Goal: Task Accomplishment & Management: Use online tool/utility

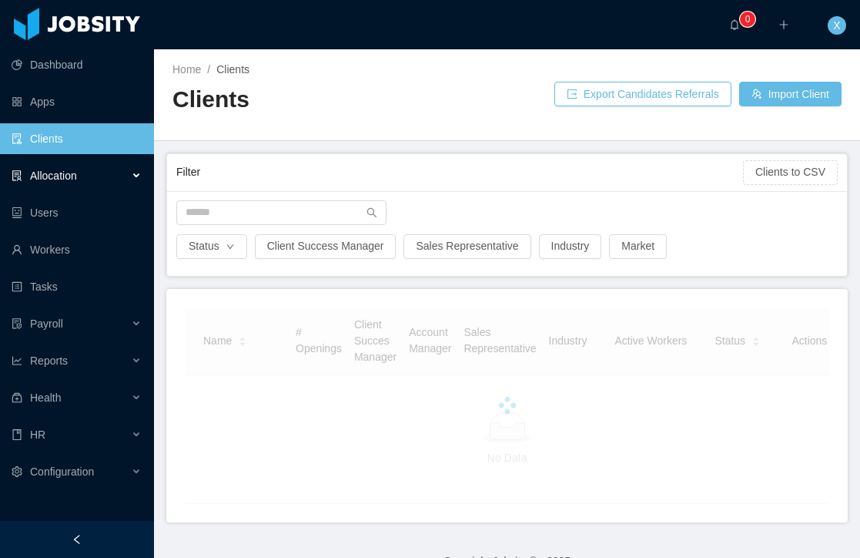
click at [79, 178] on div "Allocation" at bounding box center [77, 175] width 154 height 31
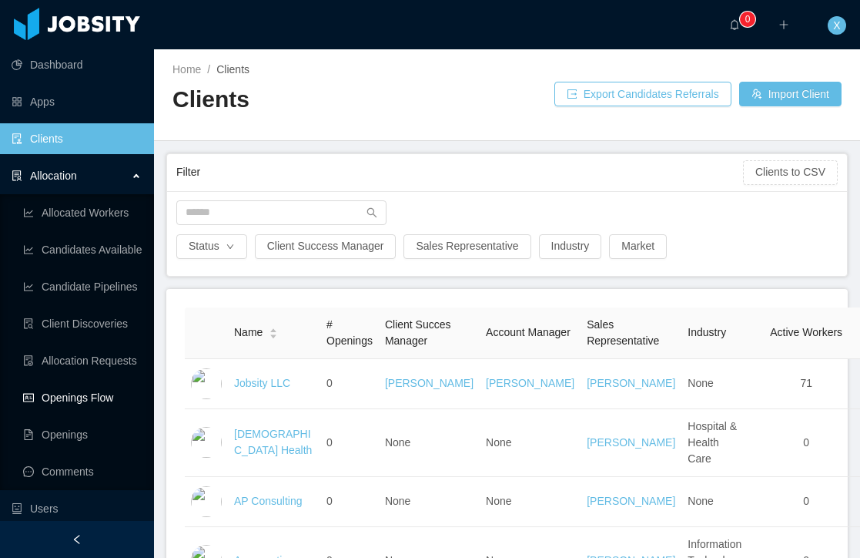
click at [90, 398] on link "Openings Flow" at bounding box center [82, 397] width 119 height 31
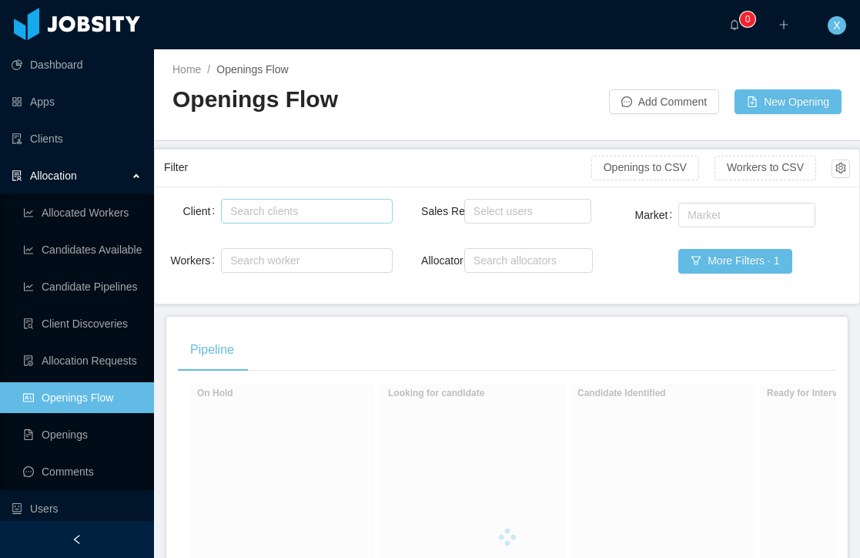
click at [265, 213] on div "Search clients" at bounding box center [303, 210] width 146 height 15
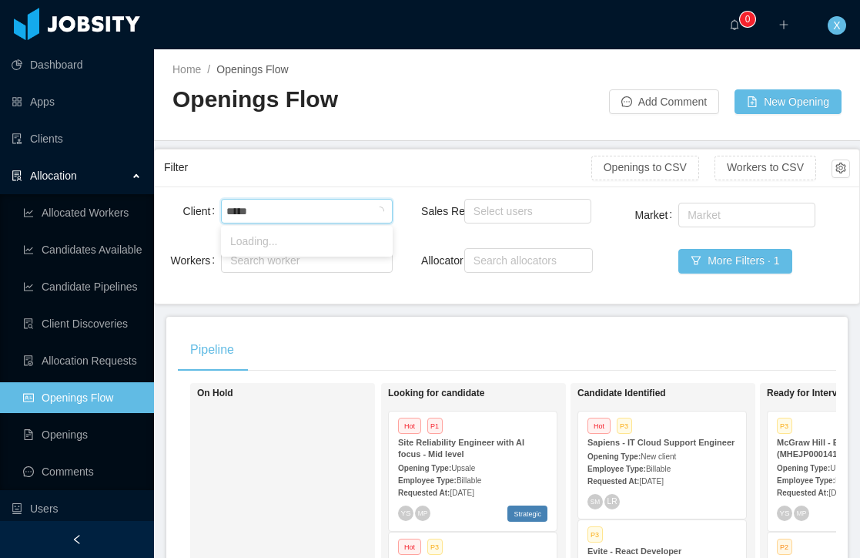
type input "******"
click at [296, 250] on li "[PERSON_NAME] Education" at bounding box center [307, 241] width 172 height 25
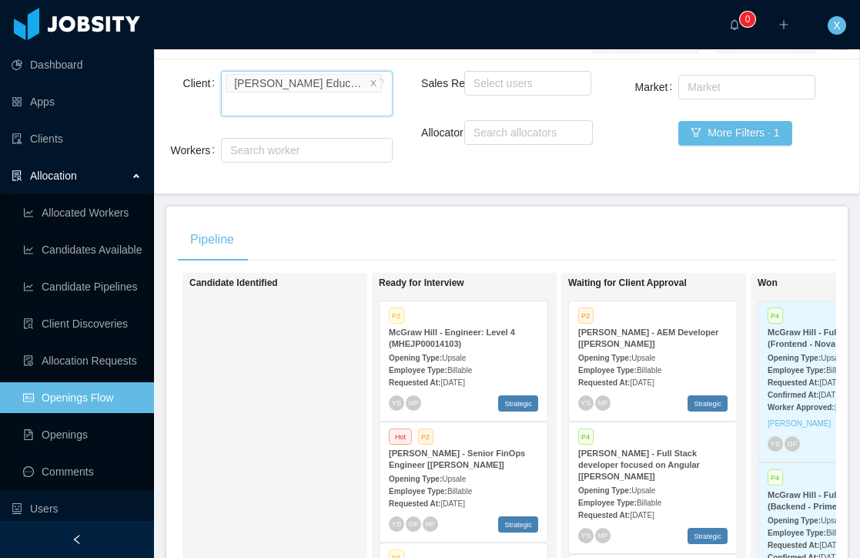
scroll to position [161, 0]
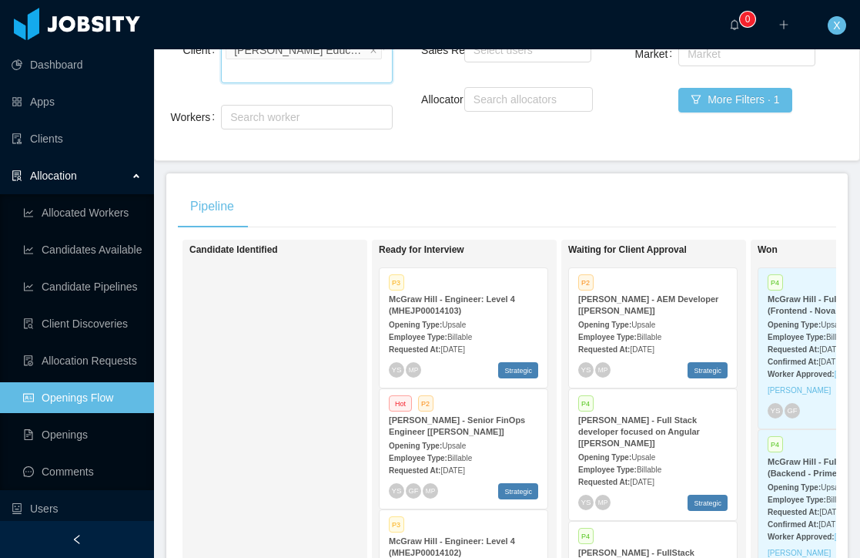
click at [515, 328] on div "Employee Type: Billable" at bounding box center [463, 336] width 149 height 16
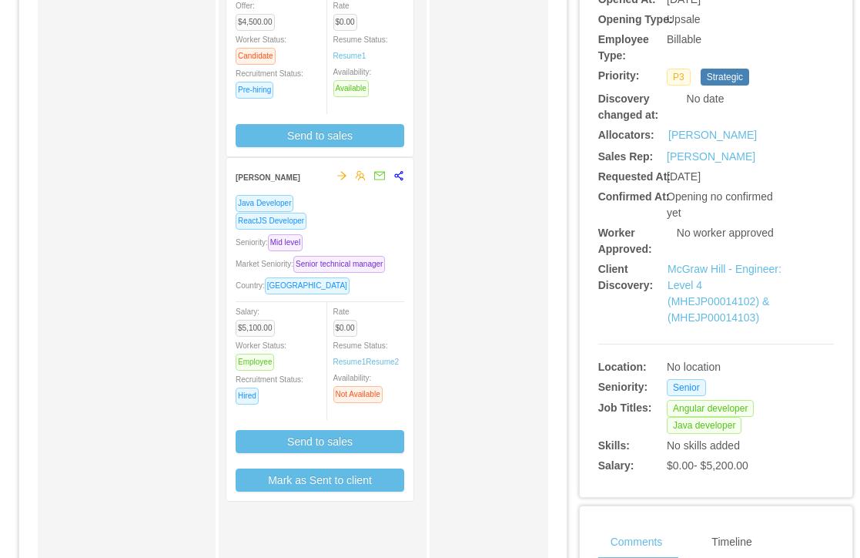
scroll to position [333, 0]
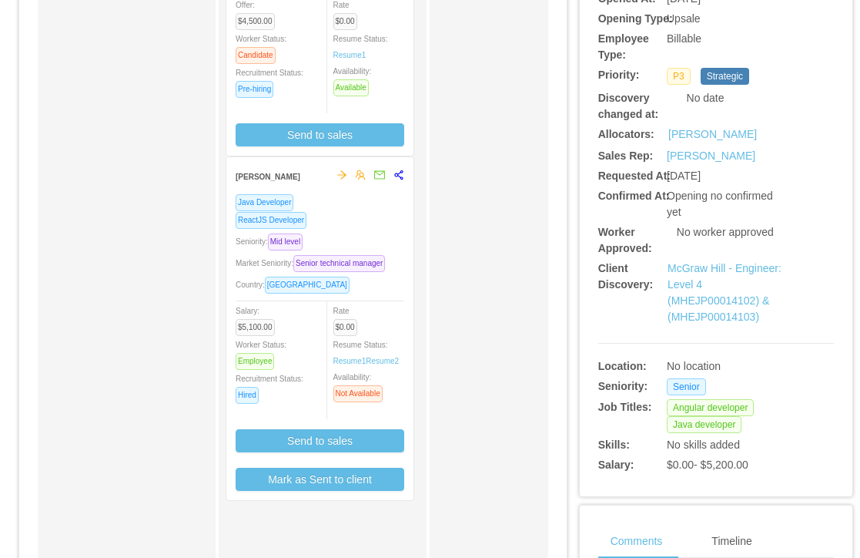
click at [371, 238] on div "Seniority: Mid level" at bounding box center [320, 242] width 169 height 18
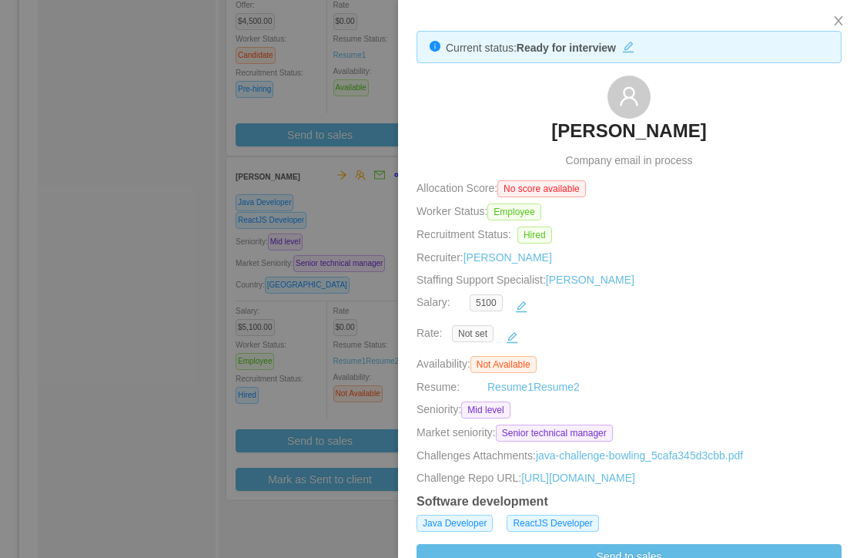
click at [649, 128] on h3 "[PERSON_NAME]" at bounding box center [629, 131] width 155 height 25
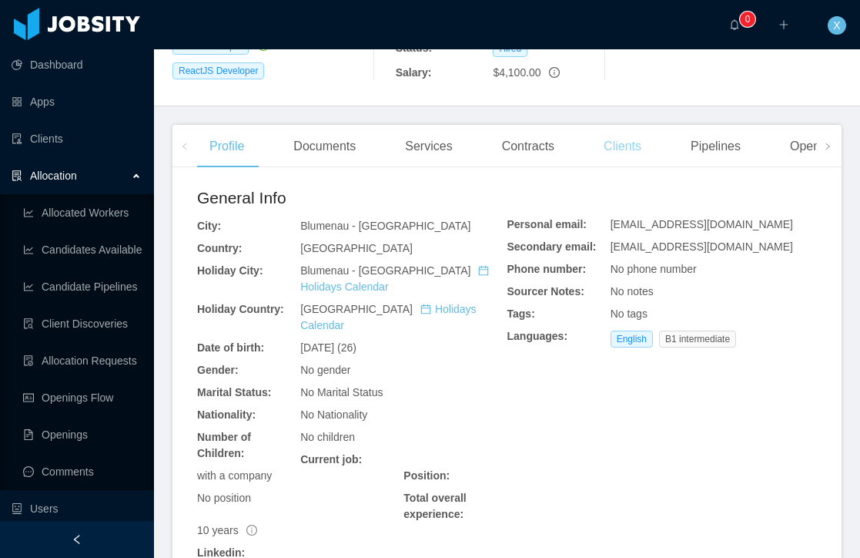
click at [625, 168] on div "Clients" at bounding box center [623, 146] width 62 height 43
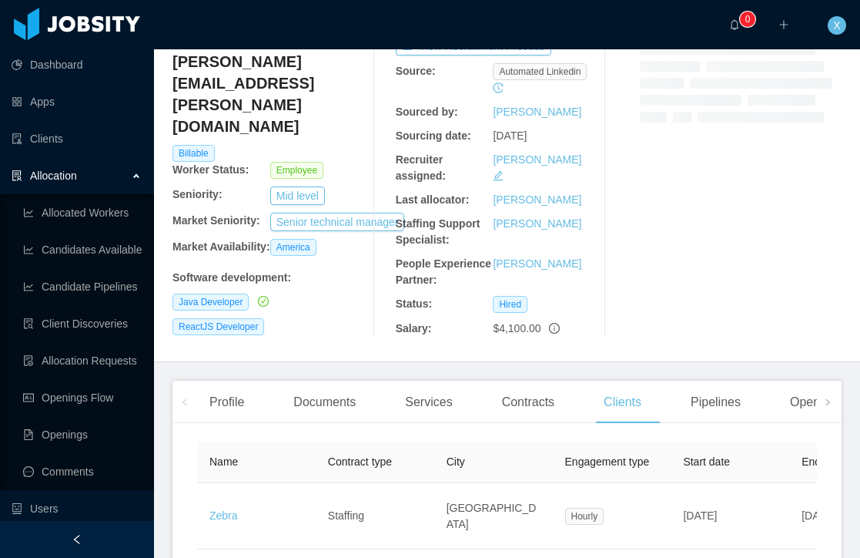
scroll to position [236, 0]
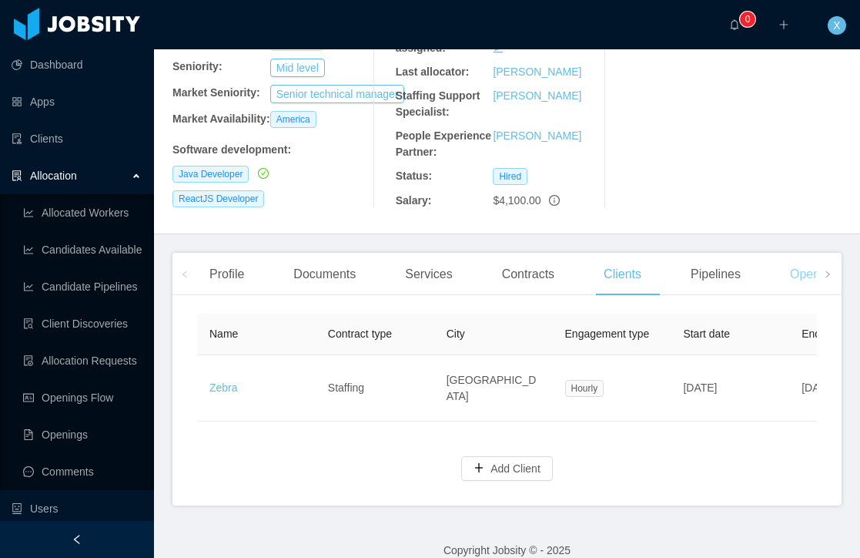
click at [796, 296] on div "Openings" at bounding box center [817, 274] width 78 height 43
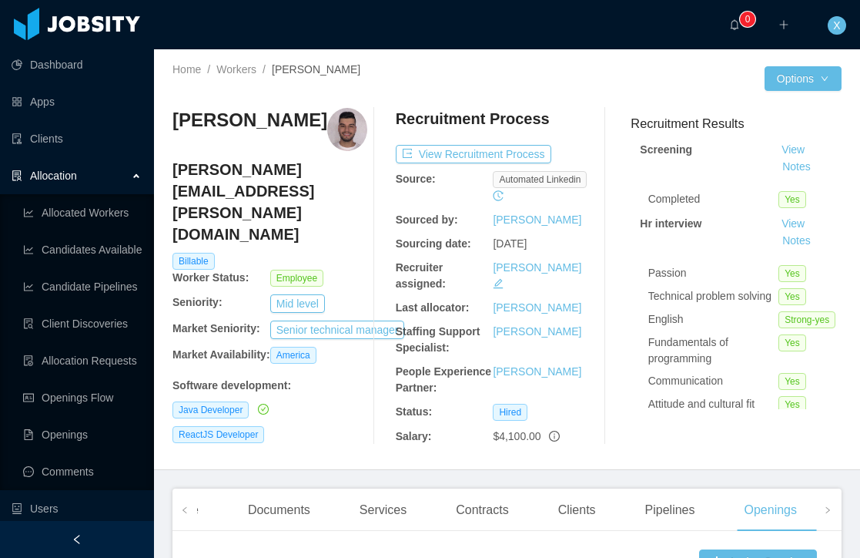
scroll to position [22, 0]
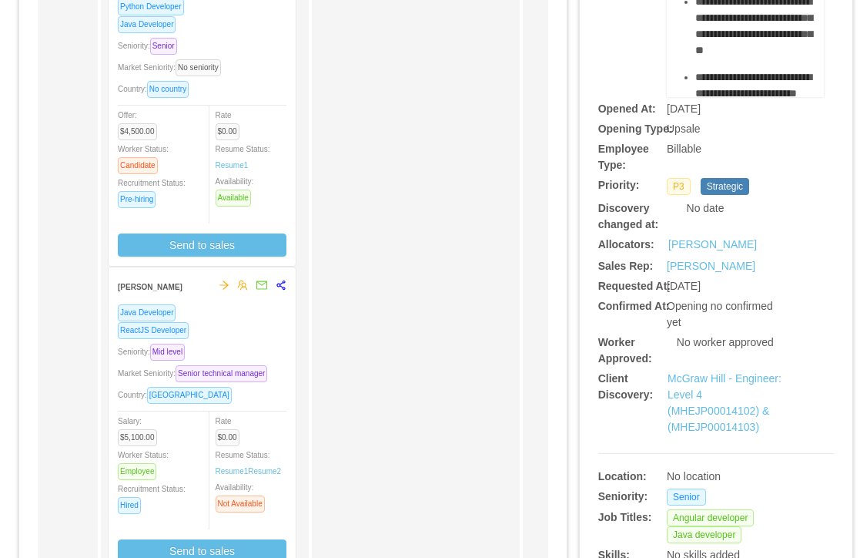
scroll to position [238, 0]
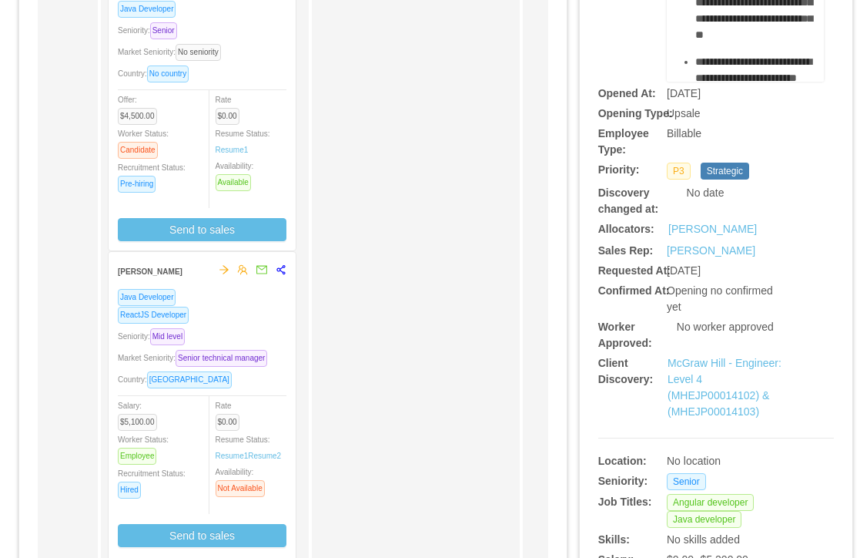
click at [253, 331] on div "Seniority: Mid level" at bounding box center [202, 336] width 169 height 18
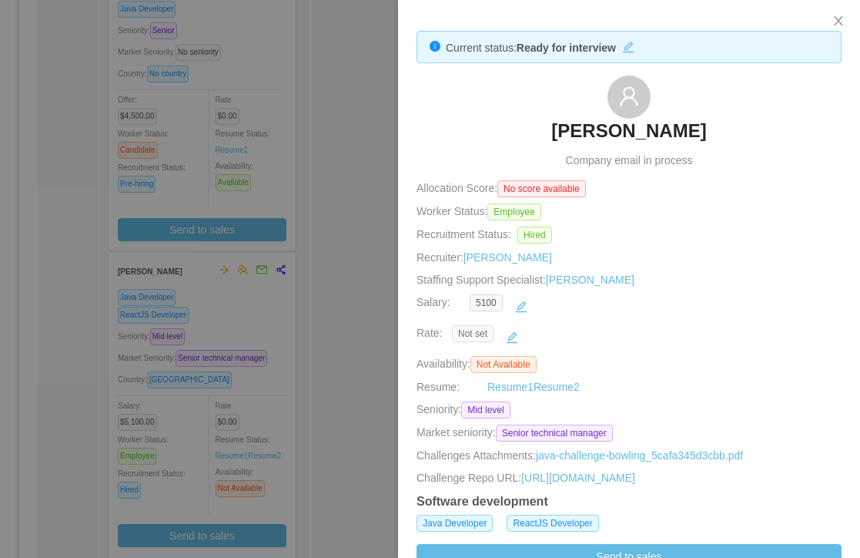
click at [478, 334] on span "Not set" at bounding box center [473, 333] width 42 height 17
click at [521, 333] on button "button" at bounding box center [512, 337] width 25 height 25
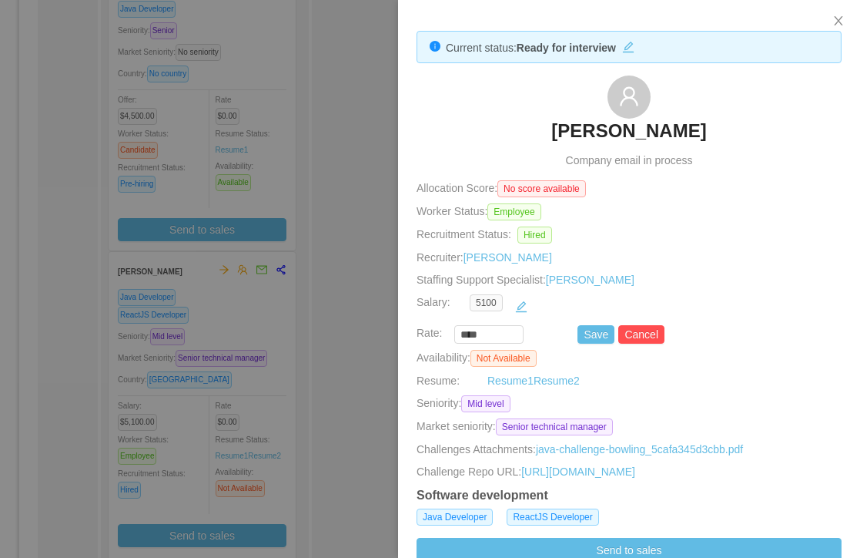
scroll to position [5, 0]
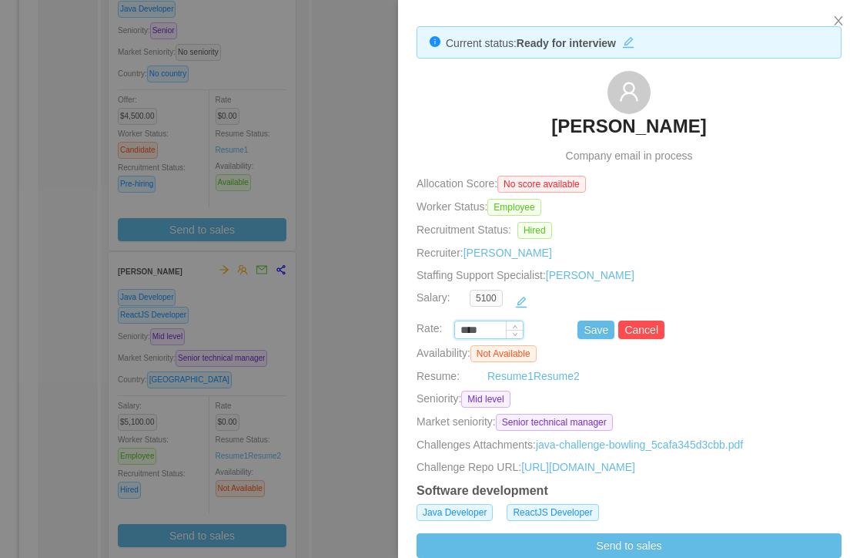
click at [487, 331] on input "****" at bounding box center [489, 330] width 68 height 17
paste input "***"
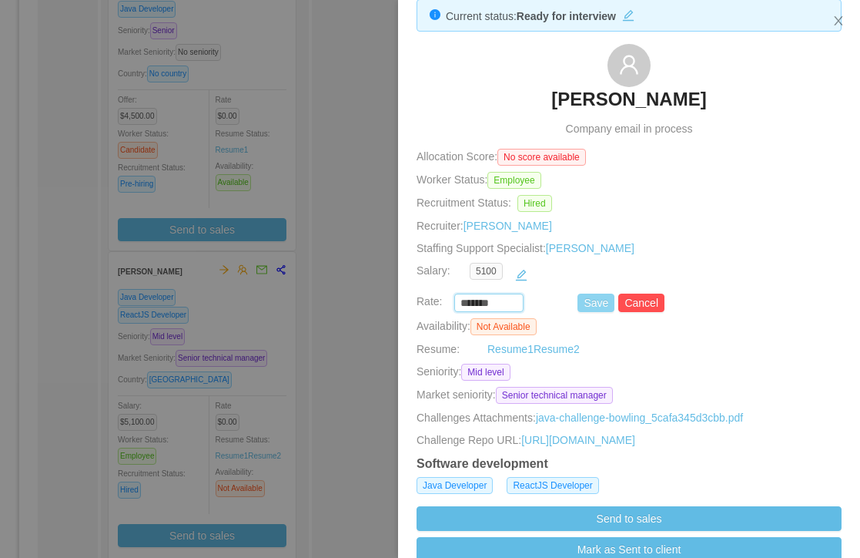
scroll to position [29, 0]
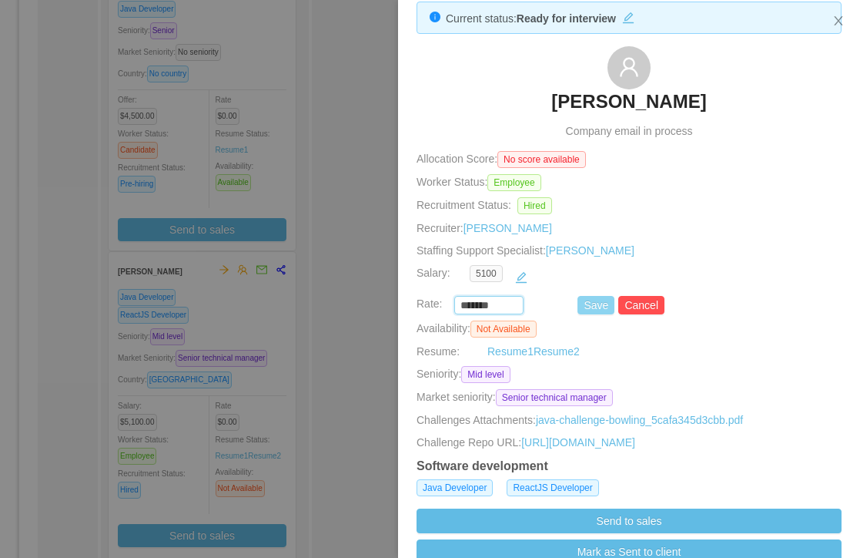
type input "*******"
click at [600, 300] on button "Save" at bounding box center [596, 305] width 37 height 18
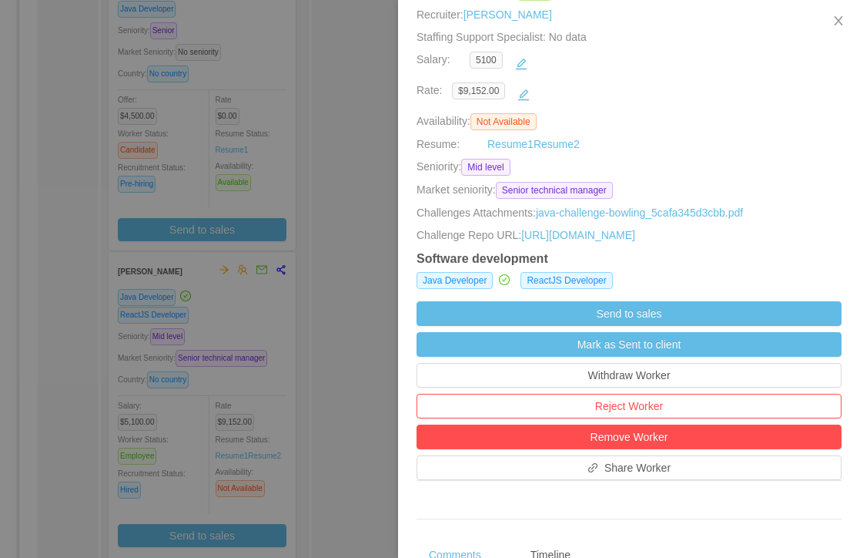
scroll to position [251, 0]
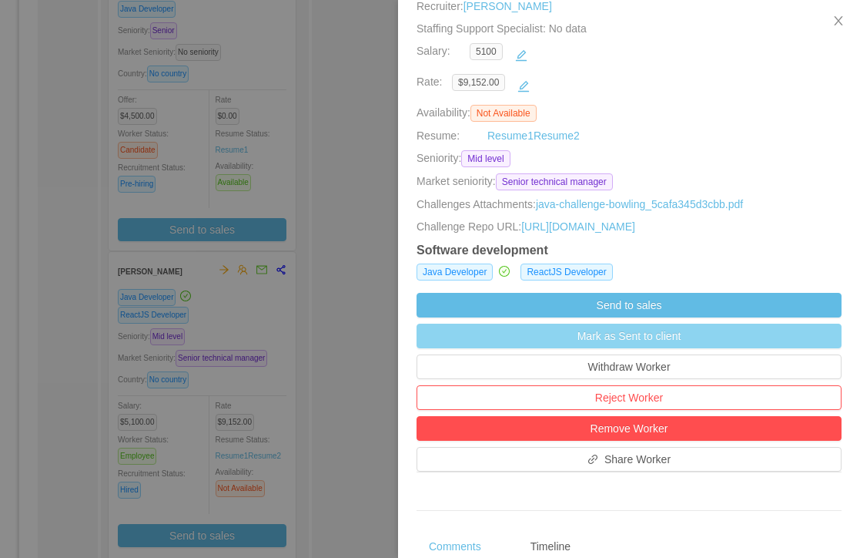
click at [639, 348] on button "Mark as Sent to client" at bounding box center [629, 336] width 425 height 25
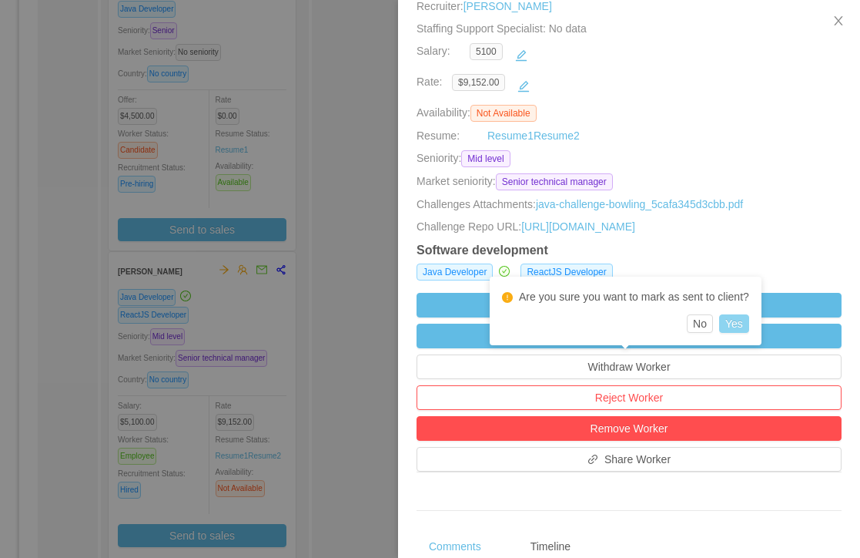
click at [738, 324] on button "Yes" at bounding box center [734, 323] width 30 height 18
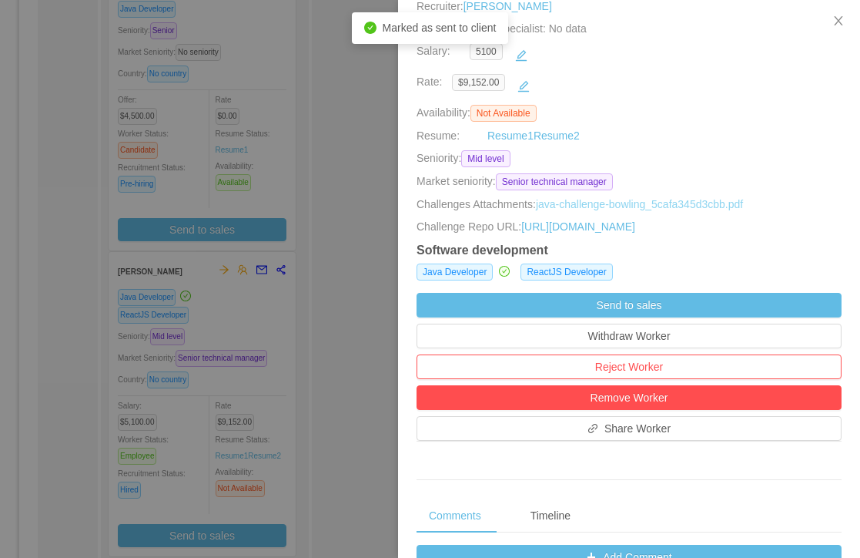
scroll to position [257, 0]
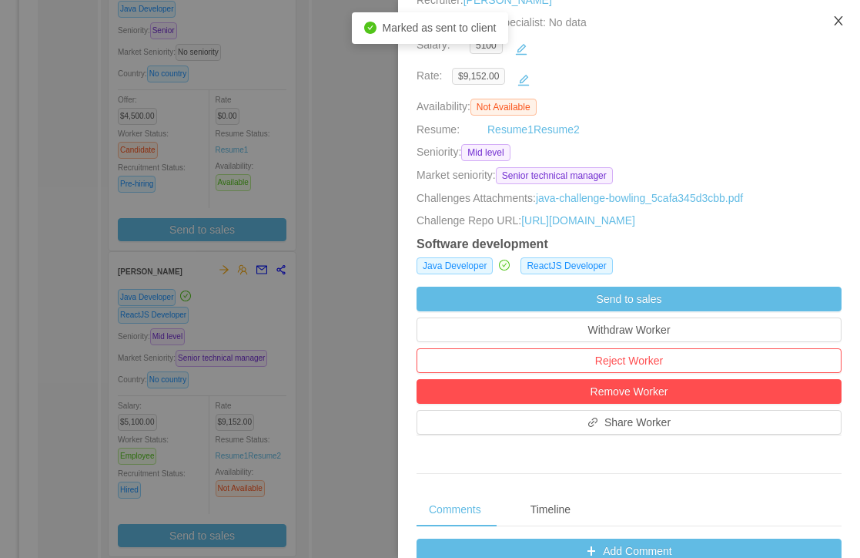
click at [841, 23] on icon "icon: close" at bounding box center [839, 21] width 12 height 12
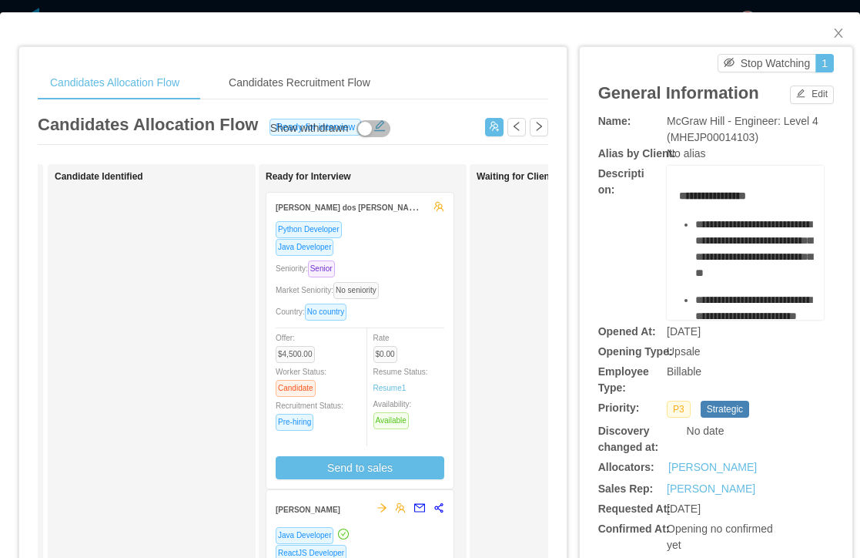
scroll to position [0, 216]
